Goal: Information Seeking & Learning: Learn about a topic

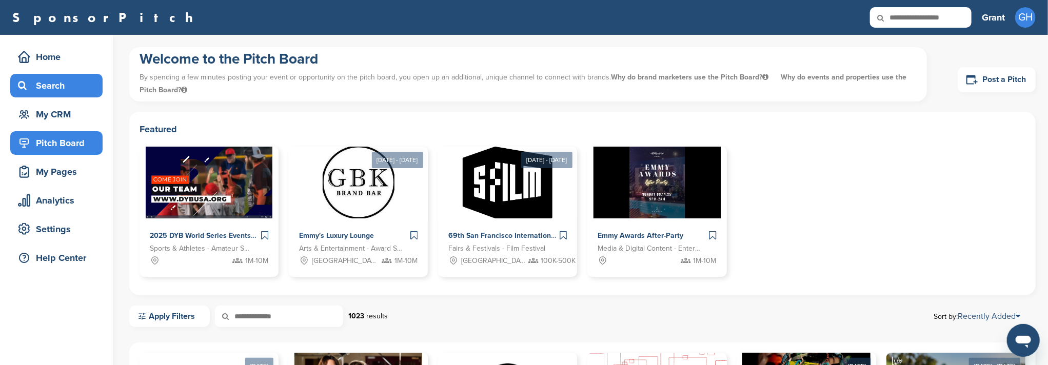
click at [56, 86] on div "Search" at bounding box center [58, 85] width 87 height 18
click at [921, 17] on input "text" at bounding box center [921, 17] width 102 height 21
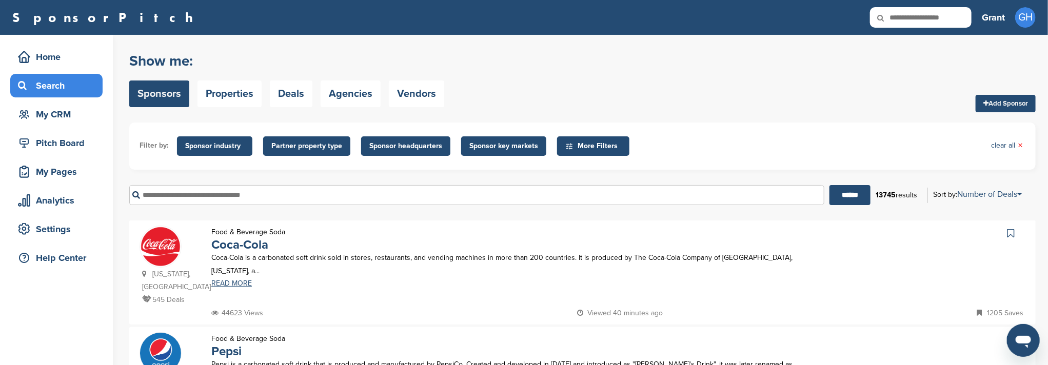
click at [915, 14] on input "text" at bounding box center [921, 17] width 102 height 21
type input "******"
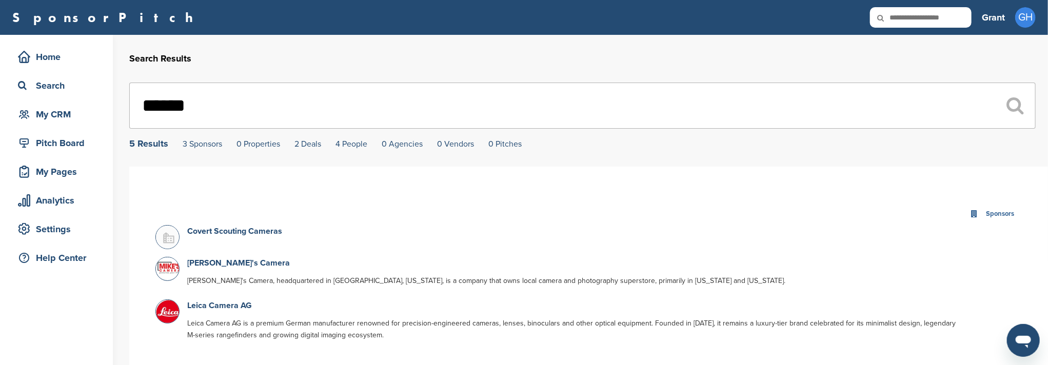
scroll to position [68, 0]
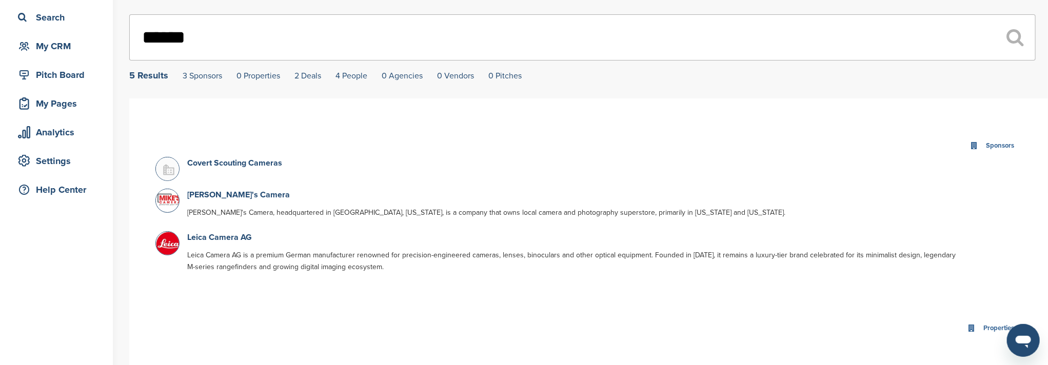
click at [170, 202] on img at bounding box center [169, 197] width 26 height 17
click at [198, 196] on link "Mike's Camera" at bounding box center [238, 195] width 103 height 10
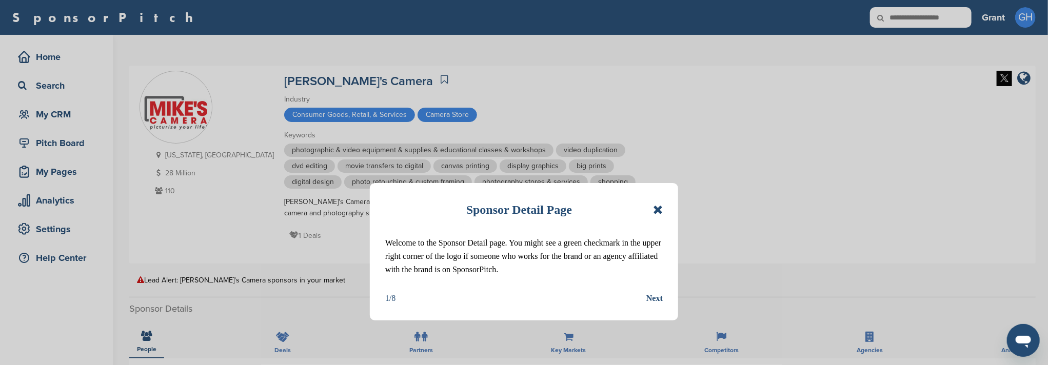
click at [647, 298] on div "Next" at bounding box center [654, 298] width 16 height 13
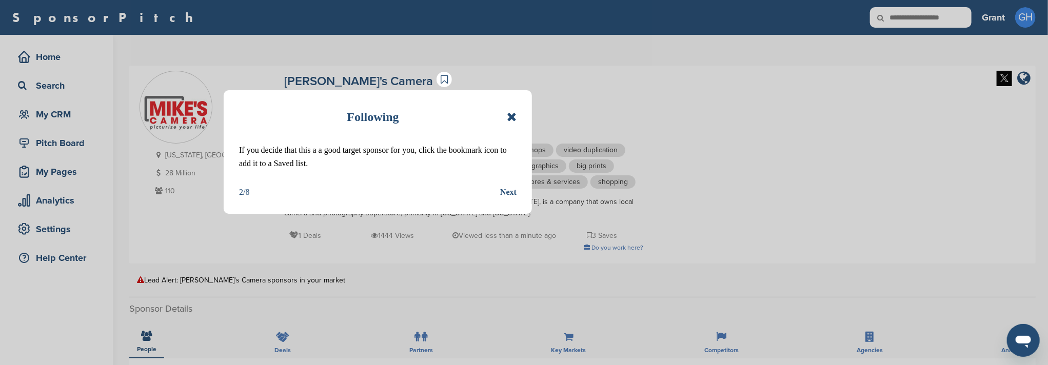
click at [512, 193] on div "Next" at bounding box center [508, 192] width 16 height 13
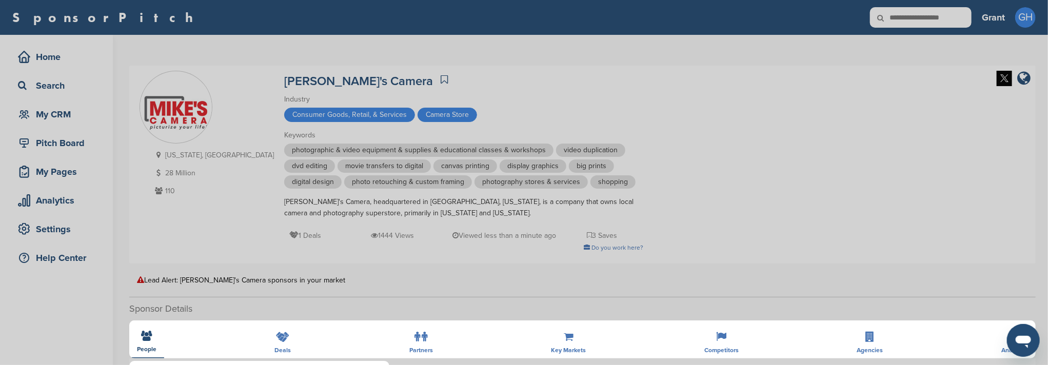
click at [395, 221] on div "Detail tabs Helpful tabs to check out are People, Key Markets, Competitors, Age…" at bounding box center [524, 182] width 1048 height 365
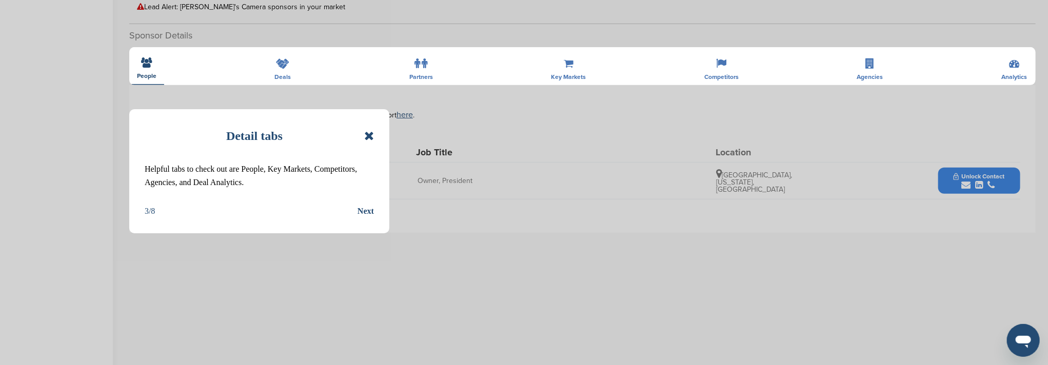
scroll to position [136, 0]
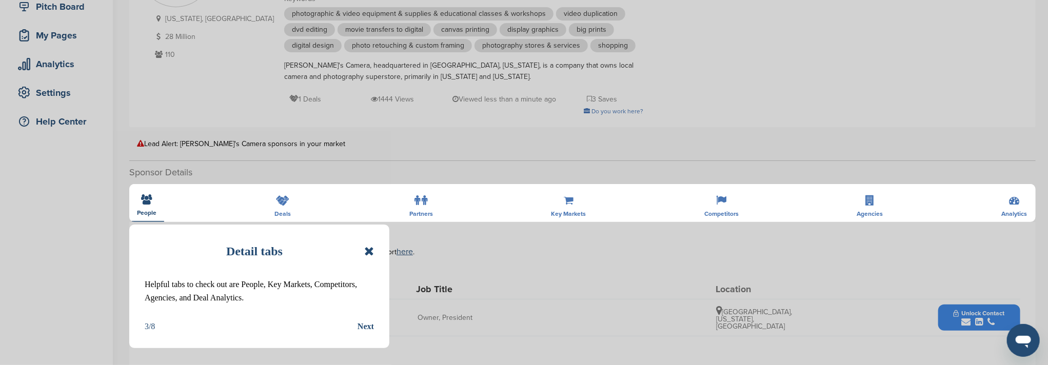
click at [368, 252] on icon at bounding box center [369, 251] width 10 height 12
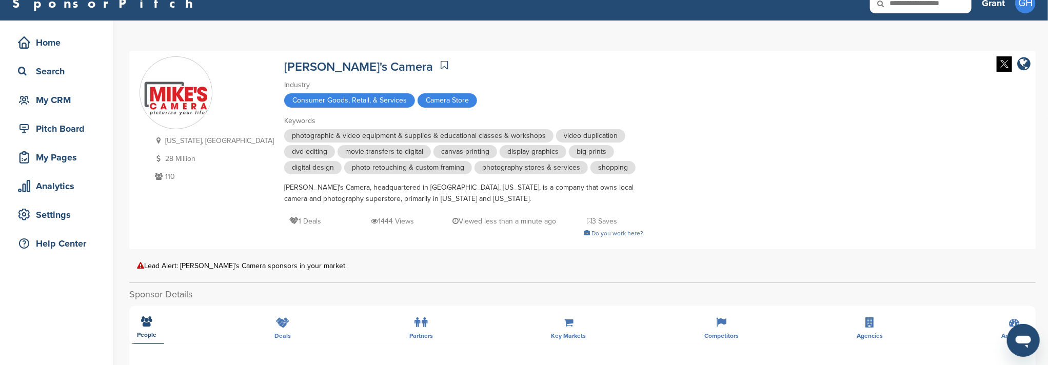
scroll to position [0, 0]
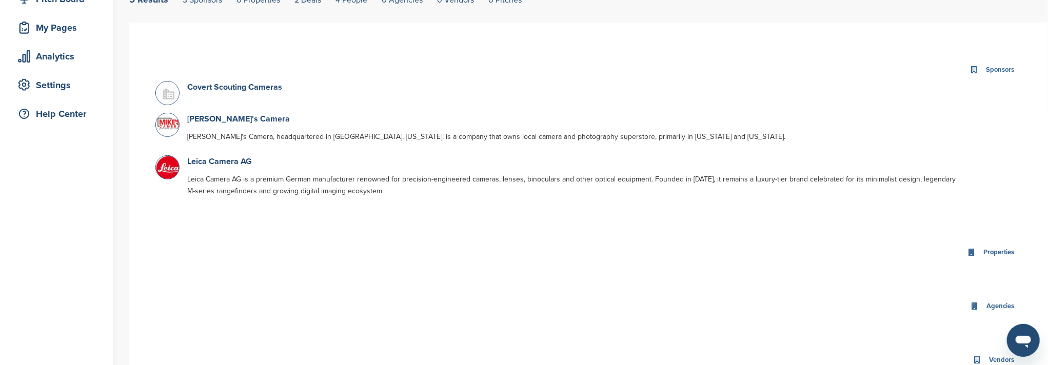
scroll to position [205, 0]
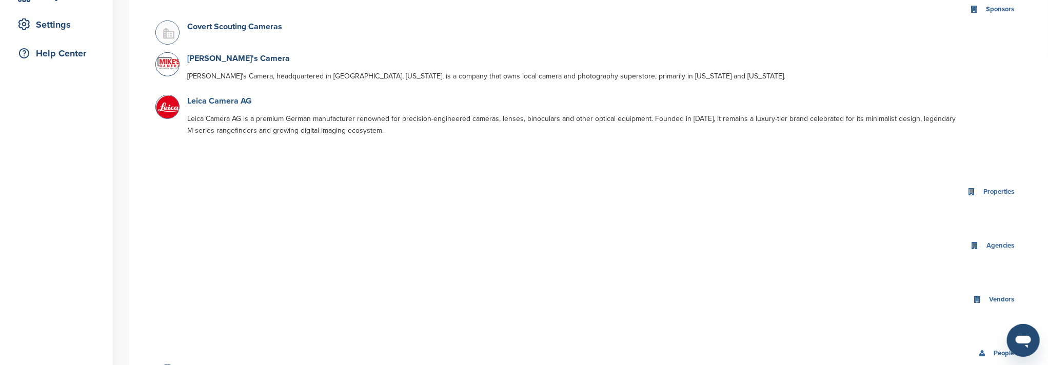
click at [205, 101] on link "Leica Camera AG" at bounding box center [219, 101] width 65 height 10
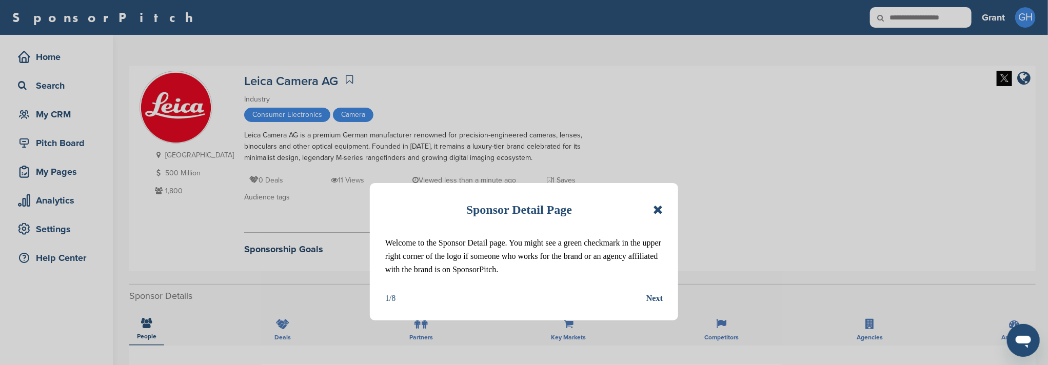
click at [659, 212] on icon at bounding box center [658, 210] width 10 height 12
